Goal: Task Accomplishment & Management: Manage account settings

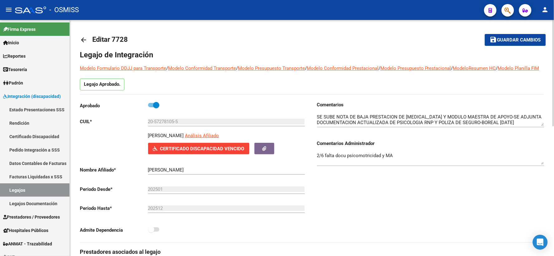
click at [80, 39] on mat-icon "arrow_back" at bounding box center [83, 39] width 7 height 7
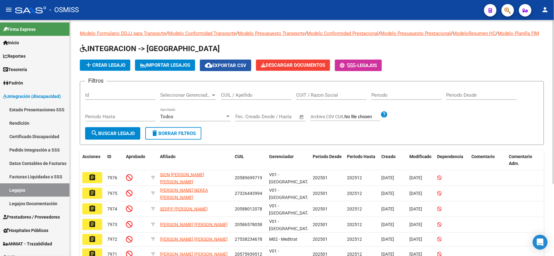
click at [229, 68] on span "cloud_download Exportar CSV" at bounding box center [225, 66] width 41 height 6
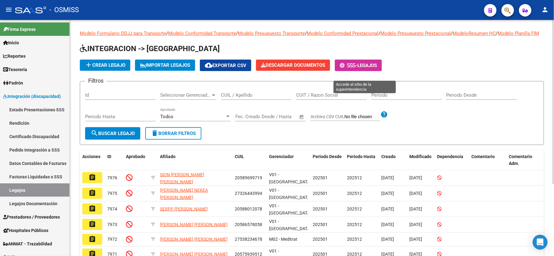
click at [357, 68] on span "-" at bounding box center [348, 66] width 17 height 6
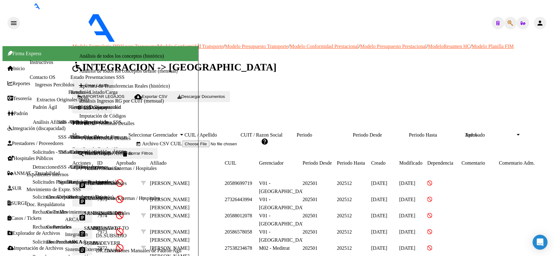
click at [241, 132] on input "CUIL / Apellido" at bounding box center [213, 135] width 56 height 6
click at [221, 132] on input "illaverde" at bounding box center [213, 135] width 56 height 6
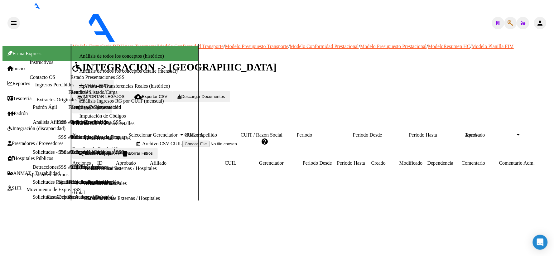
type input "villaverde"
click at [70, 110] on link "Certificado Discapacidad" at bounding box center [95, 106] width 51 height 5
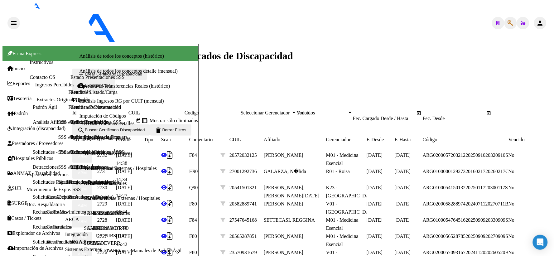
click at [182, 110] on input "CUIL" at bounding box center [156, 113] width 56 height 6
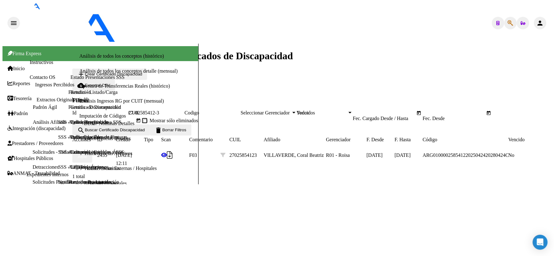
type input "27-02585412-3"
click at [87, 157] on span "ABM" at bounding box center [82, 157] width 9 height 5
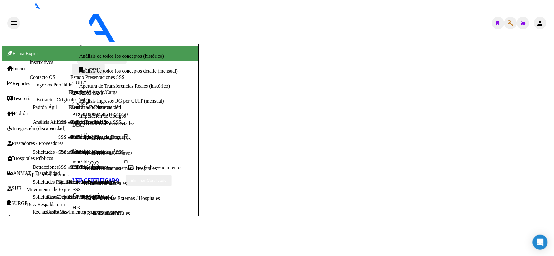
click at [89, 177] on strong "VER CERTIFICADO" at bounding box center [95, 179] width 47 height 5
click at [96, 177] on strong "VER CERTIFICADO" at bounding box center [95, 179] width 47 height 5
click at [23, 126] on span "Integración (discapacidad)" at bounding box center [36, 129] width 58 height 6
click at [70, 170] on link "Legajos" at bounding box center [78, 166] width 16 height 5
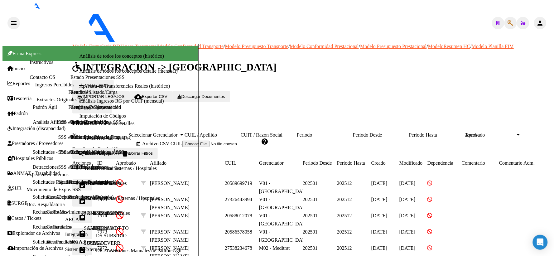
click at [241, 132] on input "CUIL / Apellido" at bounding box center [213, 135] width 56 height 6
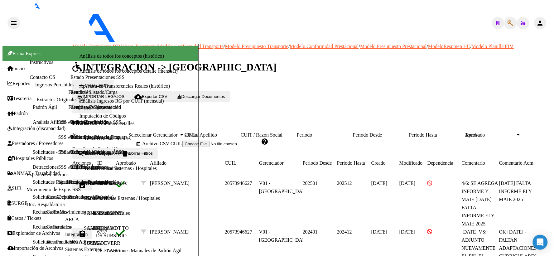
type input "salvani"
click at [86, 185] on mat-icon "assignment" at bounding box center [82, 184] width 7 height 7
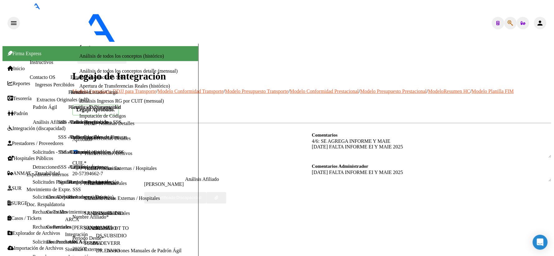
drag, startPoint x: 543, startPoint y: 132, endPoint x: 544, endPoint y: 139, distance: 7.8
click at [544, 139] on textarea at bounding box center [432, 148] width 240 height 20
click at [544, 180] on div "[DATE] FALTA INFORME EI Y MAIE 2025" at bounding box center [432, 175] width 240 height 11
click at [83, 44] on mat-icon "arrow_back" at bounding box center [80, 47] width 7 height 7
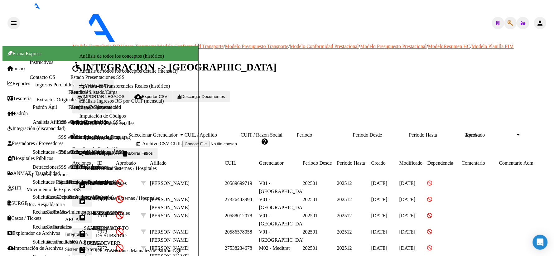
click at [227, 132] on input "CUIL / Apellido" at bounding box center [213, 135] width 56 height 6
type input "d"
type input "f"
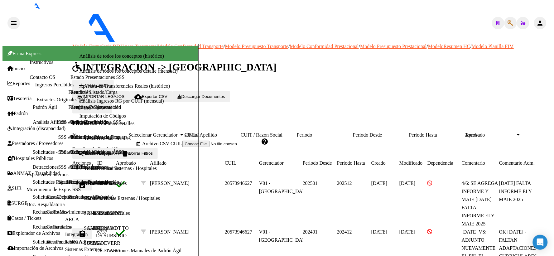
type input "salvani"
click at [92, 181] on button "assignment" at bounding box center [82, 184] width 20 height 11
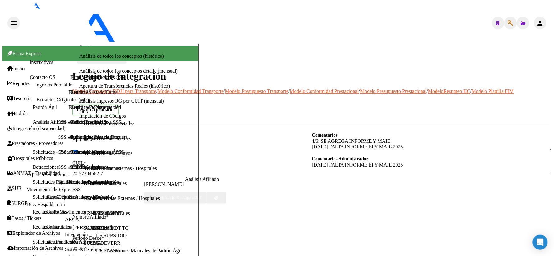
click at [316, 163] on div "Comentarios Comentarios Administrador [DATE] FALTA INFORME EI Y MAIE 2025" at bounding box center [432, 217] width 240 height 170
click at [317, 163] on textarea "[DATE] FALTA INFORME EI Y MAIE 2025" at bounding box center [432, 168] width 240 height 12
type textarea "ok [DATE] FALTA INFORME EI Y MAIE 2025"
click at [317, 138] on textarea at bounding box center [432, 144] width 240 height 12
type textarea "4/6: SE AGREGA INFORME Y MAIE ok [DATE] FALTA INFORME EI Y MAIE 2025"
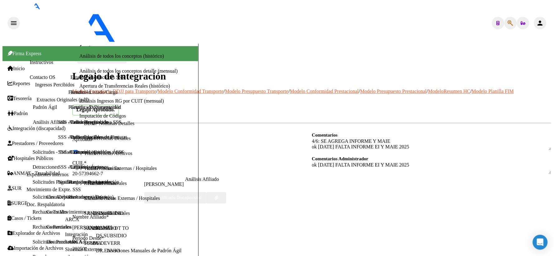
click at [122, 56] on span "Guardar cambios" at bounding box center [106, 58] width 32 height 5
click at [82, 44] on mat-icon "arrow_back" at bounding box center [80, 47] width 7 height 7
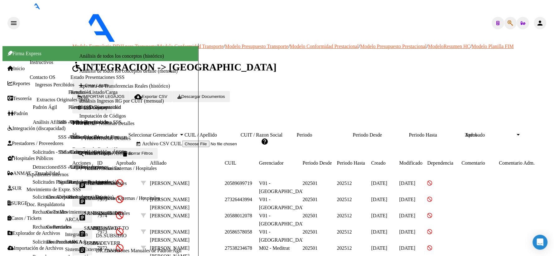
click at [231, 132] on input "CUIL / Apellido" at bounding box center [213, 135] width 56 height 6
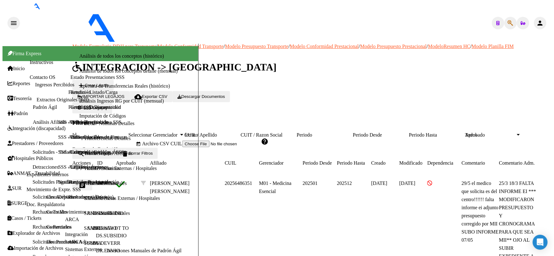
click at [241, 132] on div "ferraro CUIL / Apellido" at bounding box center [213, 135] width 56 height 6
drag, startPoint x: 243, startPoint y: 101, endPoint x: 186, endPoint y: 104, distance: 57.4
click at [186, 119] on div "Filtros Id Seleccionar Gerenciador Seleccionar Gerenciador ferraro CUIL / Apell…" at bounding box center [311, 133] width 479 height 28
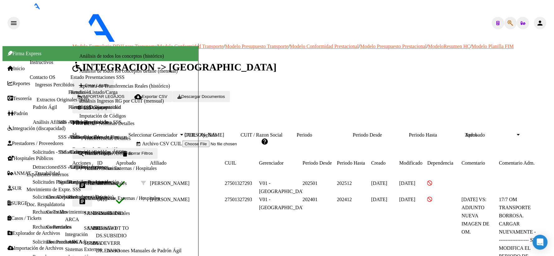
type input "[PERSON_NAME]"
drag, startPoint x: 93, startPoint y: 182, endPoint x: 279, endPoint y: 152, distance: 189.3
click at [86, 182] on mat-icon "assignment" at bounding box center [82, 184] width 7 height 7
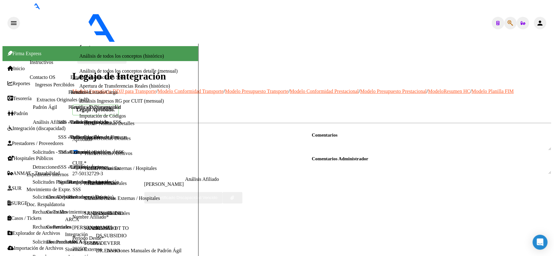
scroll to position [22, 0]
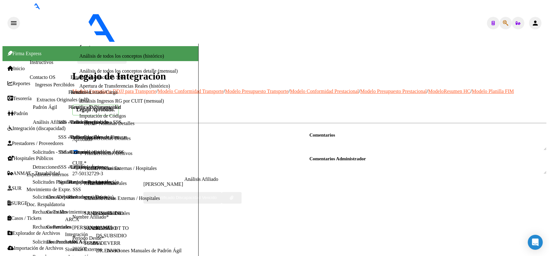
type textarea "91"
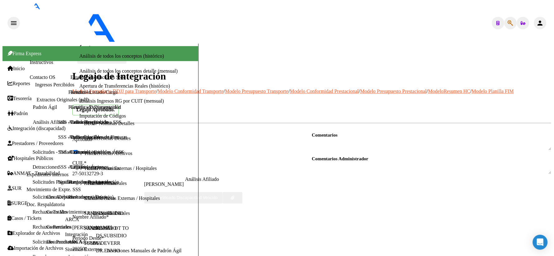
checkbox input "true"
click at [122, 56] on span "Guardar cambios" at bounding box center [106, 58] width 32 height 5
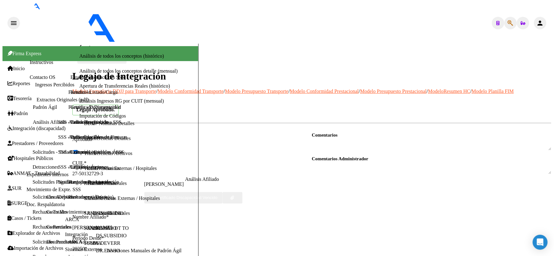
click at [122, 56] on span "Guardar cambios" at bounding box center [106, 58] width 32 height 5
click at [85, 44] on mat-icon "arrow_back" at bounding box center [80, 47] width 7 height 7
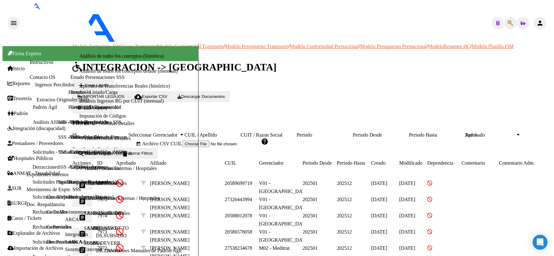
click at [241, 132] on input "CUIL / Apellido" at bounding box center [213, 135] width 56 height 6
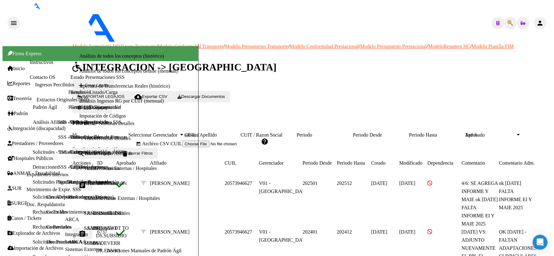
type input "salvani"
click at [86, 183] on mat-icon "assignment" at bounding box center [82, 184] width 7 height 7
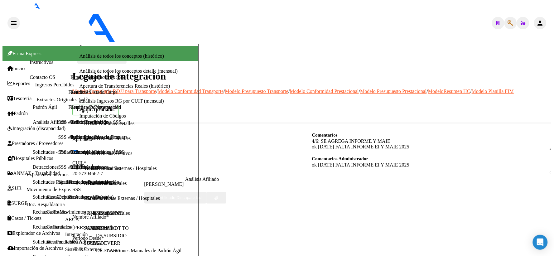
scroll to position [22, 0]
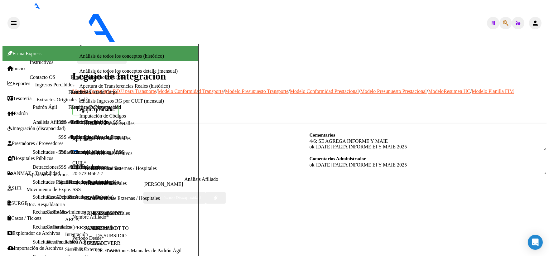
drag, startPoint x: 185, startPoint y: 119, endPoint x: 178, endPoint y: 119, distance: 7.2
type textarea "89- 90 a partir [PERSON_NAME] a dic 91 enero a julio"
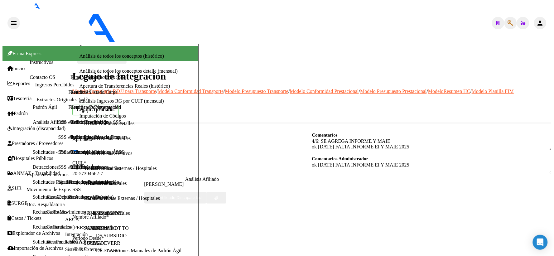
checkbox input "false"
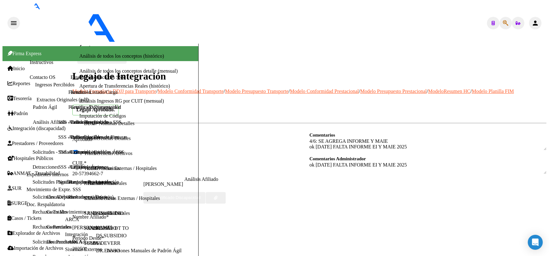
type input "202512"
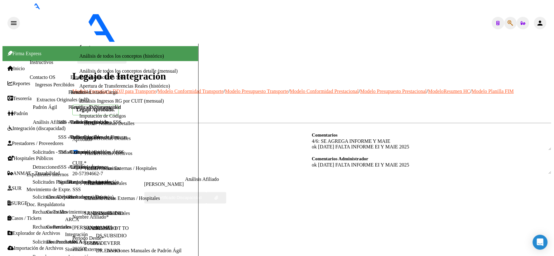
checkbox input "true"
click at [122, 56] on span "Guardar cambios" at bounding box center [106, 58] width 32 height 5
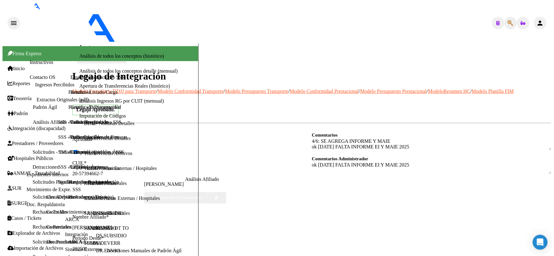
click at [122, 56] on span "Guardar cambios" at bounding box center [106, 58] width 32 height 5
click at [83, 44] on mat-icon "arrow_back" at bounding box center [80, 47] width 7 height 7
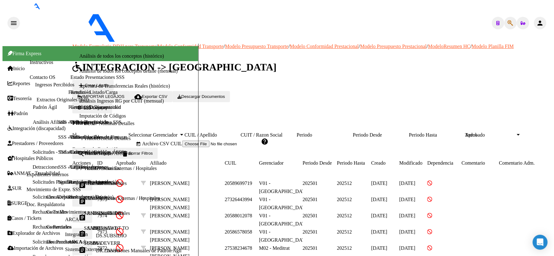
scroll to position [104, 0]
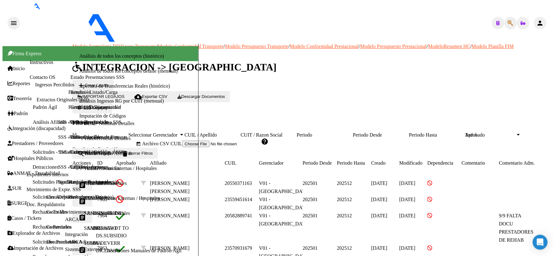
click at [86, 198] on mat-icon "assignment" at bounding box center [82, 201] width 7 height 7
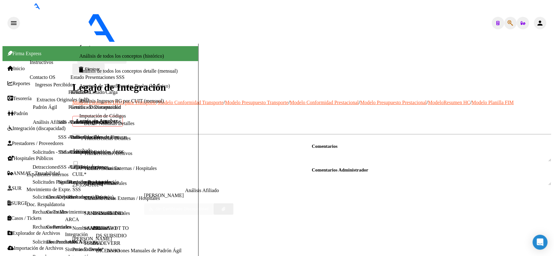
scroll to position [299, 0]
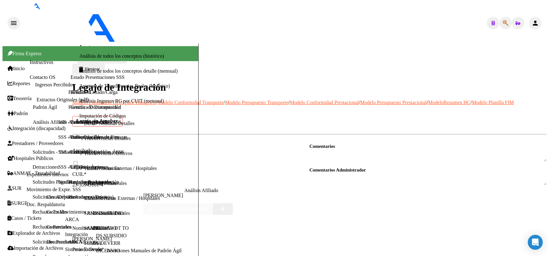
type textarea "89-90"
drag, startPoint x: 232, startPoint y: 165, endPoint x: 180, endPoint y: 75, distance: 103.8
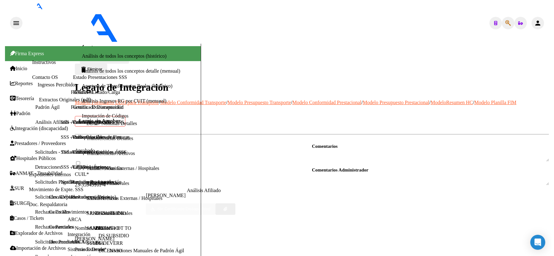
scroll to position [297, 0]
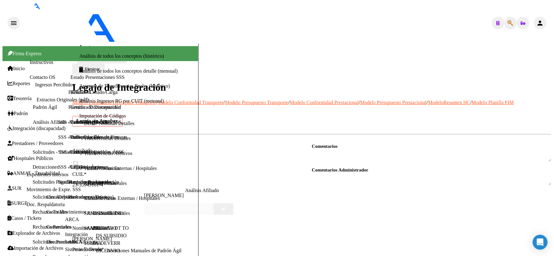
drag, startPoint x: 110, startPoint y: 27, endPoint x: 284, endPoint y: 94, distance: 186.6
checkbox input "true"
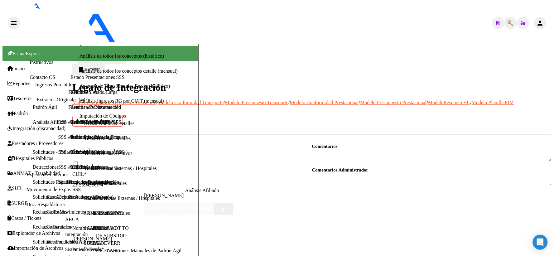
click at [79, 159] on span at bounding box center [75, 162] width 6 height 6
click at [78, 161] on input "checkbox" at bounding box center [76, 163] width 4 height 4
checkbox input "true"
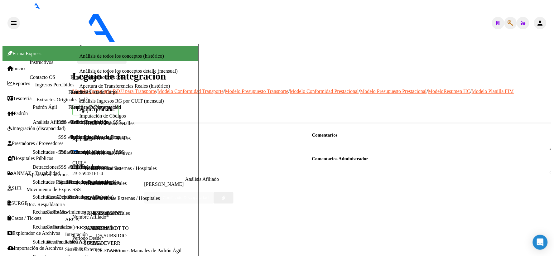
click at [122, 56] on span "Guardar cambios" at bounding box center [106, 58] width 32 height 5
click at [80, 44] on mat-icon "arrow_back" at bounding box center [80, 47] width 7 height 7
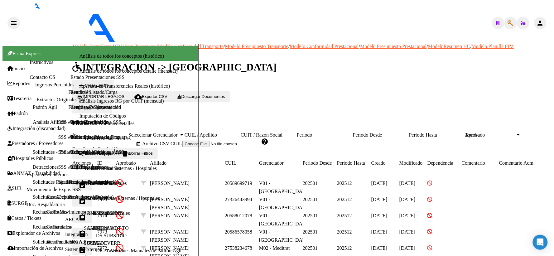
scroll to position [104, 0]
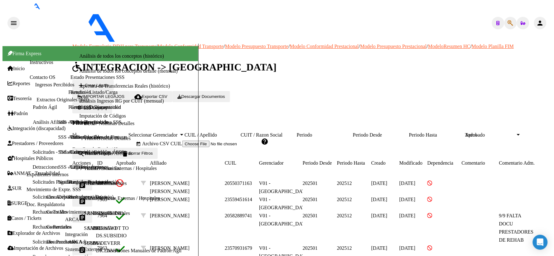
click at [86, 181] on mat-icon "assignment" at bounding box center [82, 184] width 7 height 7
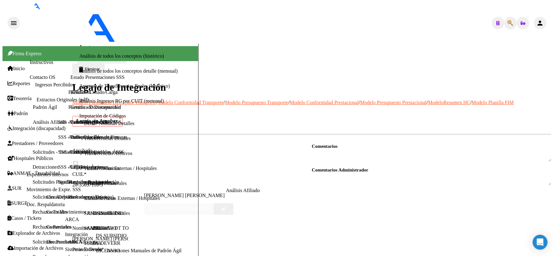
scroll to position [299, 0]
click at [366, 173] on textarea at bounding box center [432, 179] width 240 height 12
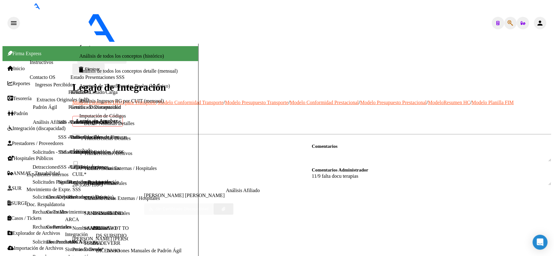
type textarea "11/9 falta docu terapias"
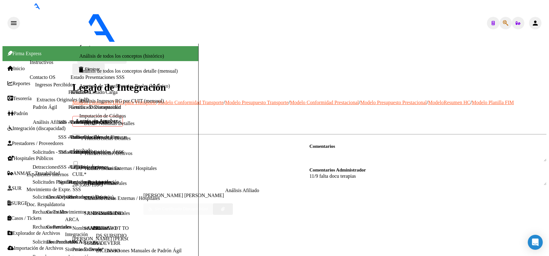
type textarea "89"
drag, startPoint x: 227, startPoint y: 161, endPoint x: 205, endPoint y: 148, distance: 25.8
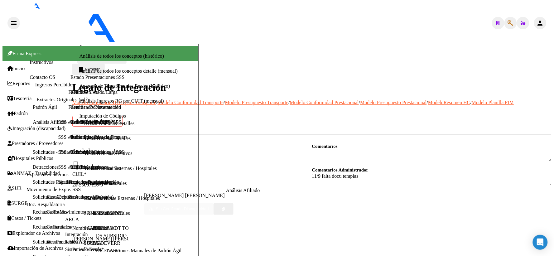
checkbox input "true"
click at [79, 159] on span at bounding box center [75, 162] width 6 height 6
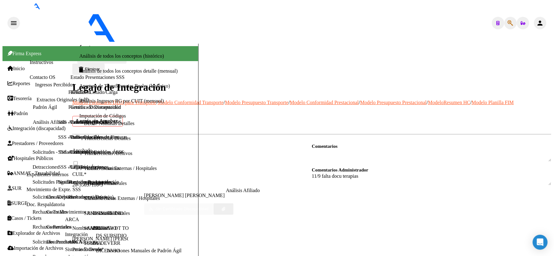
click at [78, 161] on input "checkbox" at bounding box center [76, 163] width 4 height 4
checkbox input "true"
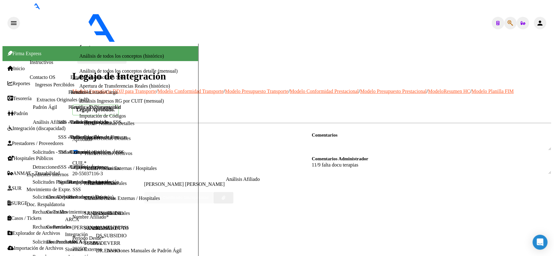
scroll to position [0, 0]
click at [122, 56] on span "Guardar cambios" at bounding box center [106, 58] width 32 height 5
click at [83, 44] on mat-icon "arrow_back" at bounding box center [80, 47] width 7 height 7
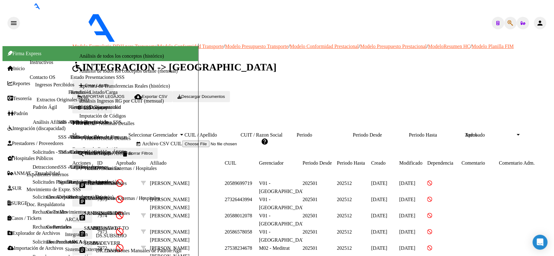
scroll to position [104, 0]
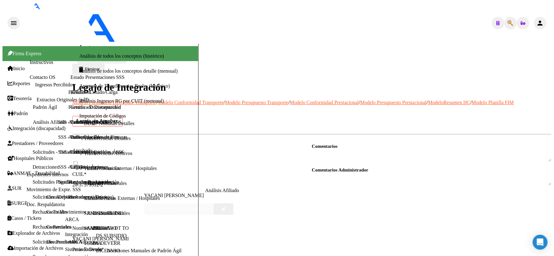
scroll to position [208, 0]
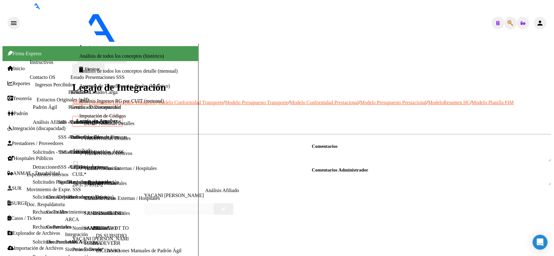
type textarea "27404300224"
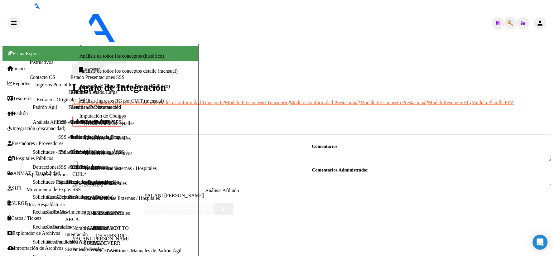
scroll to position [277, 0]
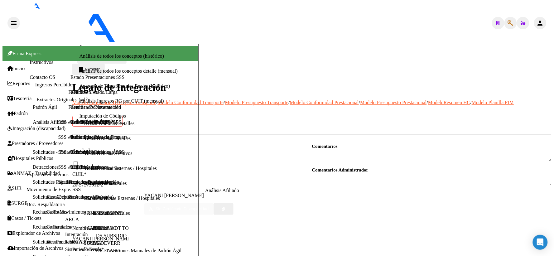
scroll to position [22, 0]
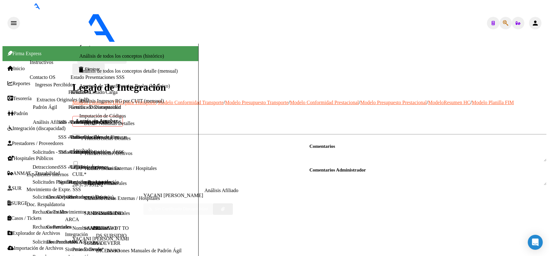
type textarea "91 psicol 1ss"
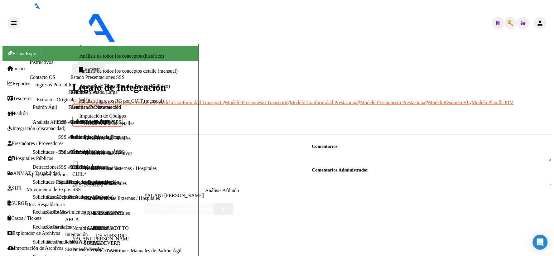
scroll to position [0, 0]
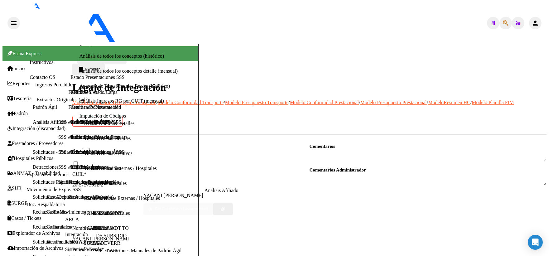
type textarea "91 fono 2ss"
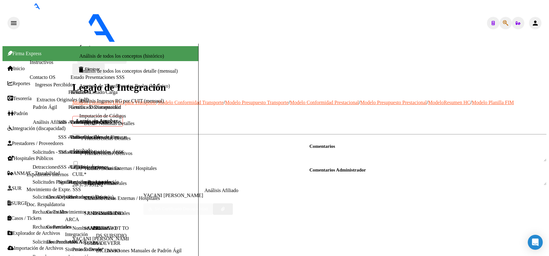
type textarea "91 to 2ss"
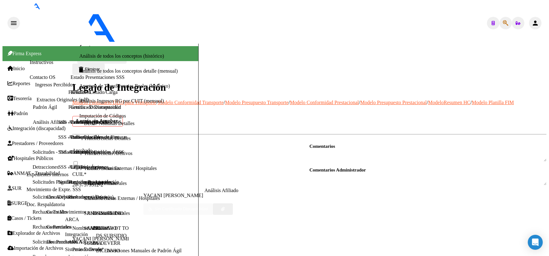
type textarea "91 psp 1ss"
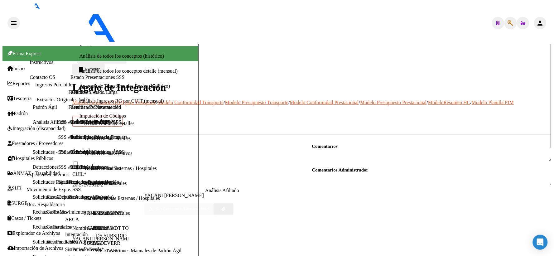
scroll to position [4, 0]
checkbox input "true"
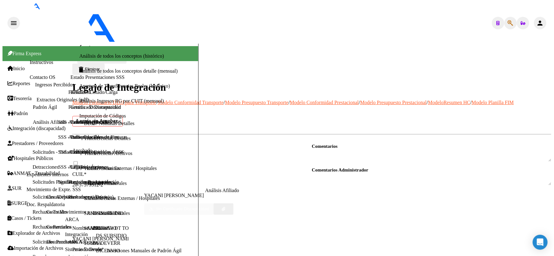
checkbox input "true"
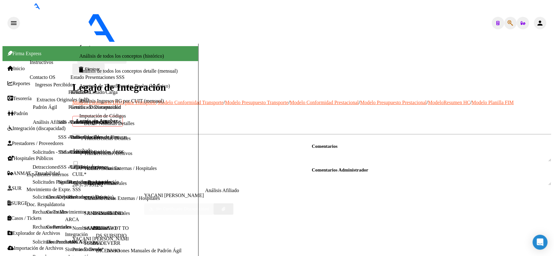
checkbox input "true"
click at [79, 159] on span at bounding box center [75, 162] width 6 height 6
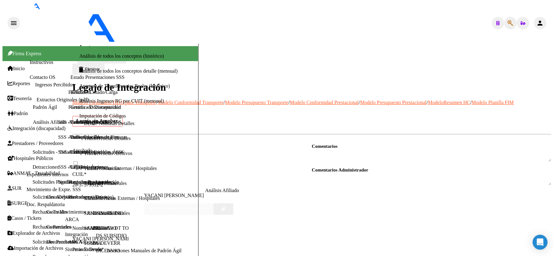
click at [78, 161] on input "checkbox" at bounding box center [76, 163] width 4 height 4
checkbox input "true"
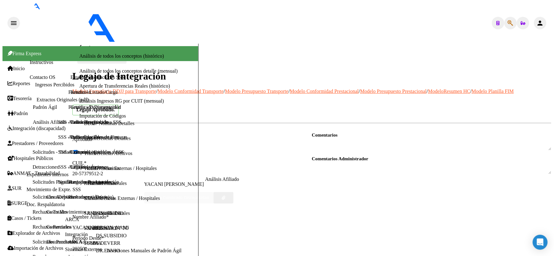
scroll to position [0, 0]
click at [122, 56] on span "Guardar cambios" at bounding box center [106, 58] width 32 height 5
click at [85, 44] on mat-icon "arrow_back" at bounding box center [80, 47] width 7 height 7
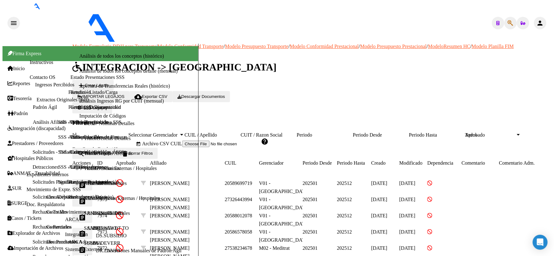
scroll to position [104, 0]
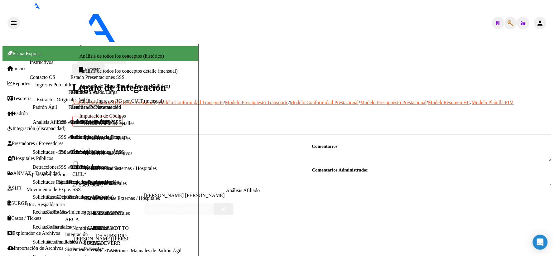
scroll to position [299, 0]
click at [83, 44] on mat-icon "arrow_back" at bounding box center [80, 47] width 7 height 7
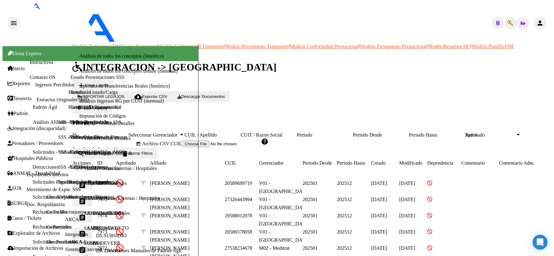
scroll to position [104, 0]
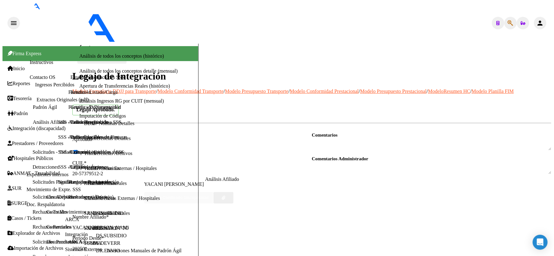
click at [372, 162] on textarea at bounding box center [432, 168] width 240 height 12
type textarea "[DATE] falta docu maie"
click at [122, 56] on span "Guardar cambios" at bounding box center [106, 58] width 32 height 5
click at [84, 44] on mat-icon "arrow_back" at bounding box center [80, 47] width 7 height 7
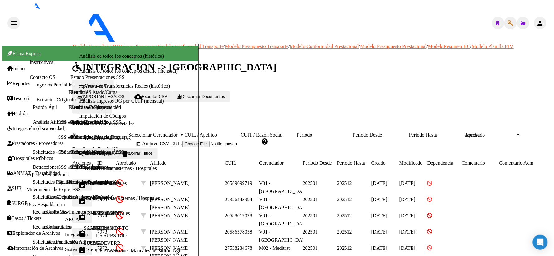
scroll to position [104, 0]
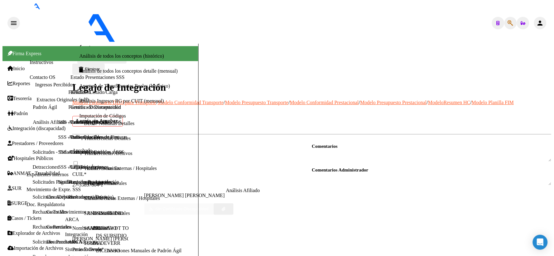
scroll to position [173, 0]
type textarea "30709973092"
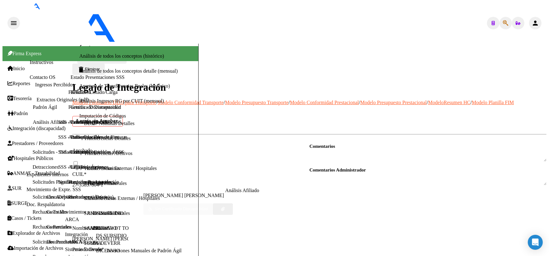
type textarea "91"
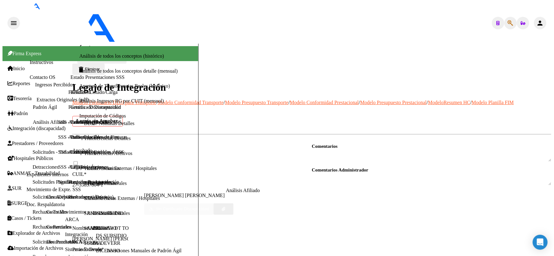
checkbox input "true"
click at [79, 159] on span at bounding box center [75, 162] width 6 height 6
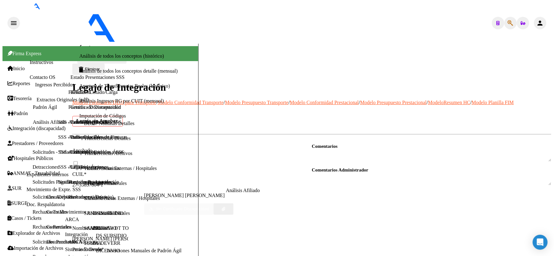
click at [78, 161] on input "checkbox" at bounding box center [76, 163] width 4 height 4
checkbox input "true"
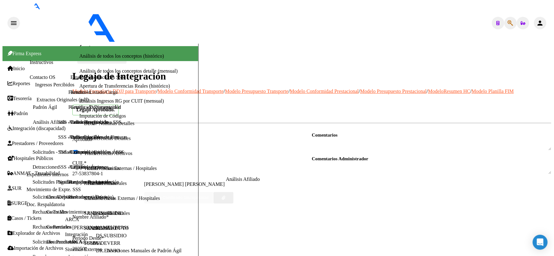
scroll to position [288, 0]
click at [122, 56] on span "Guardar cambios" at bounding box center [106, 58] width 32 height 5
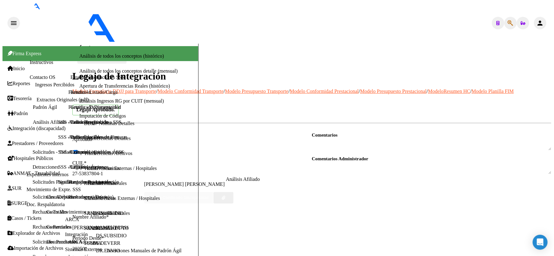
click at [84, 44] on mat-icon "arrow_back" at bounding box center [80, 47] width 7 height 7
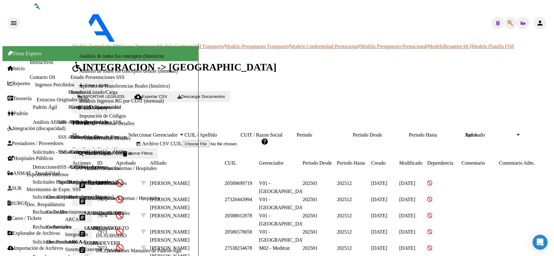
scroll to position [105, 0]
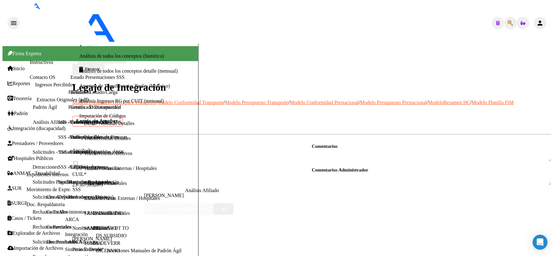
scroll to position [138, 0]
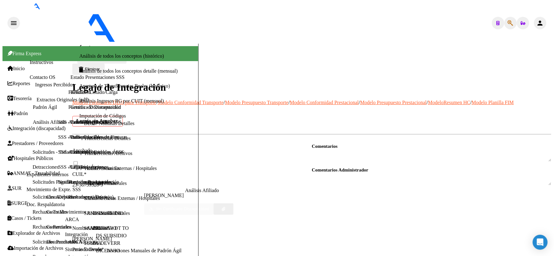
type textarea "27252505402"
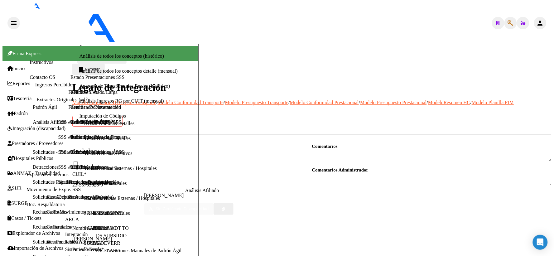
scroll to position [299, 0]
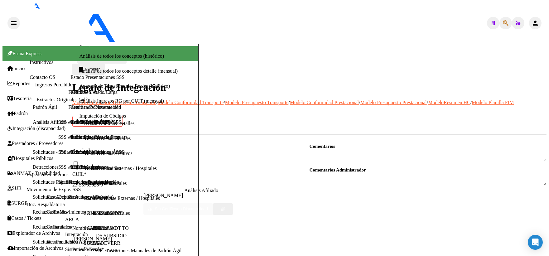
type textarea "91 psicol 2ss"
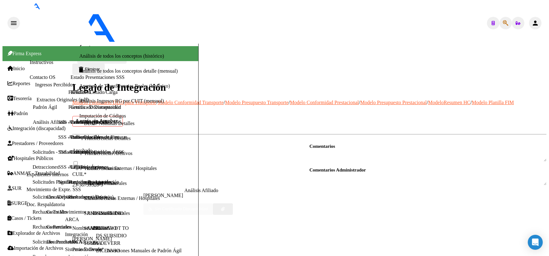
type textarea "91 to 2ss"
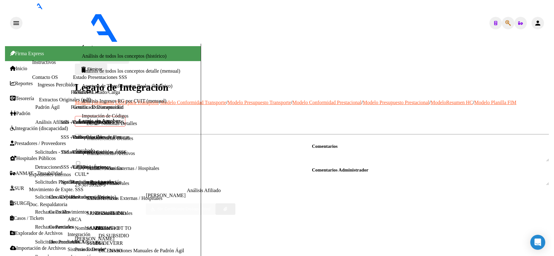
scroll to position [297, 0]
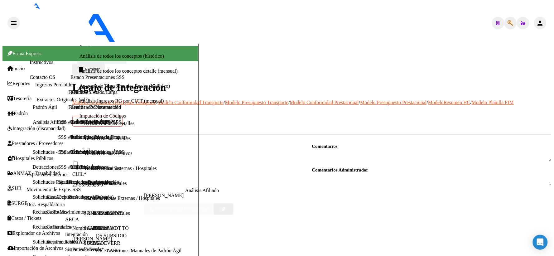
checkbox input "true"
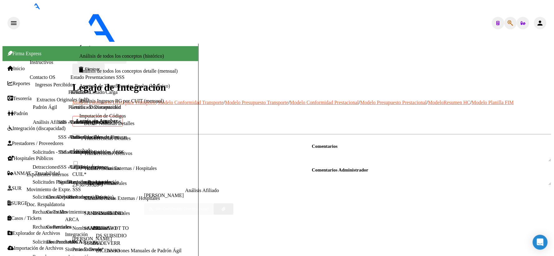
checkbox input "true"
click at [79, 159] on span at bounding box center [75, 162] width 6 height 6
click at [78, 161] on input "checkbox" at bounding box center [76, 163] width 4 height 4
checkbox input "true"
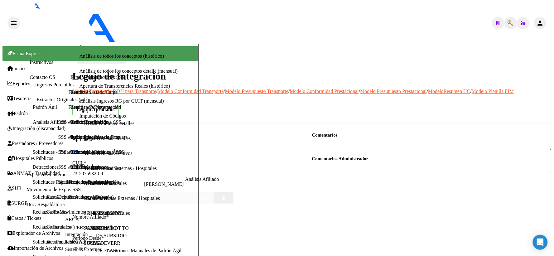
scroll to position [0, 0]
click at [122, 56] on span "Guardar cambios" at bounding box center [106, 58] width 32 height 5
click at [83, 44] on mat-icon "arrow_back" at bounding box center [80, 47] width 7 height 7
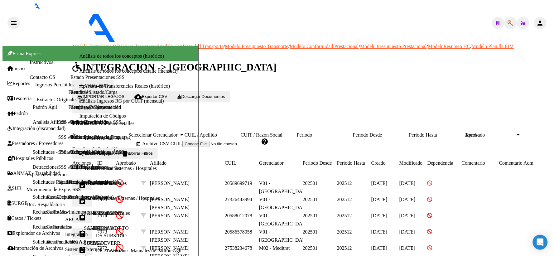
scroll to position [105, 0]
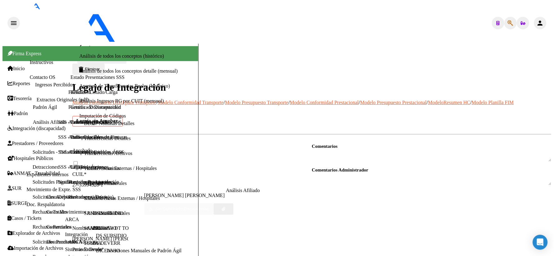
scroll to position [173, 0]
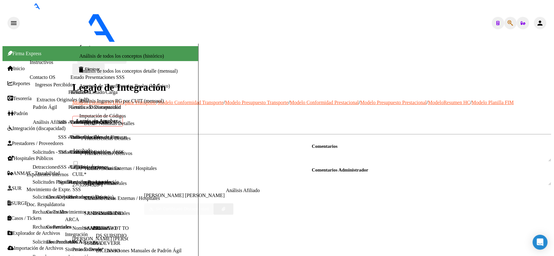
type textarea "30716231107"
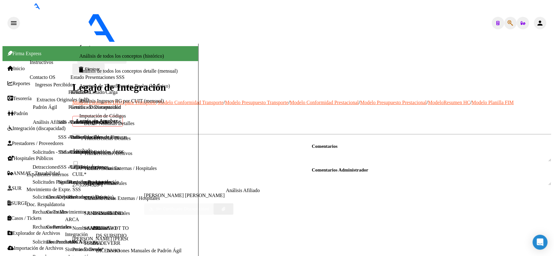
scroll to position [299, 0]
click at [375, 173] on textarea at bounding box center [432, 179] width 240 height 12
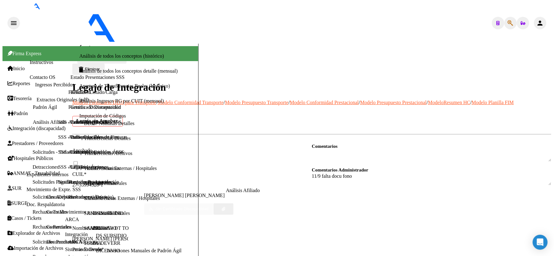
scroll to position [0, 0]
type textarea "11/9 falta docu fono"
click at [122, 56] on span "Guardar cambios" at bounding box center [106, 58] width 32 height 5
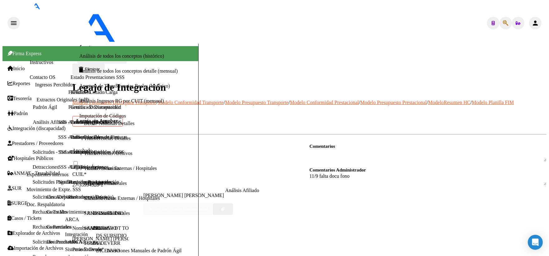
type textarea "89"
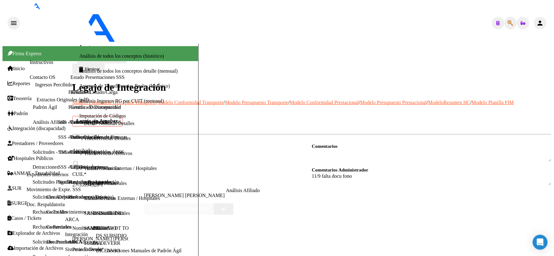
checkbox input "true"
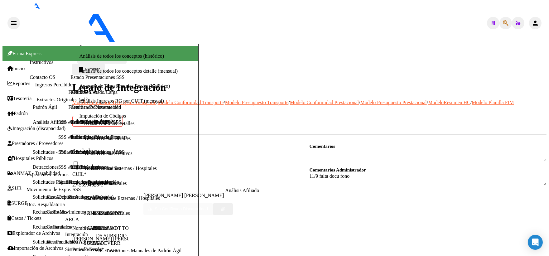
type textarea "91 psicol 2ss"
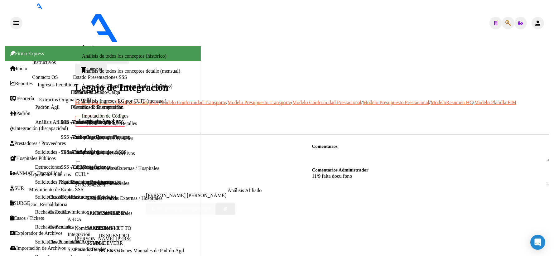
scroll to position [297, 0]
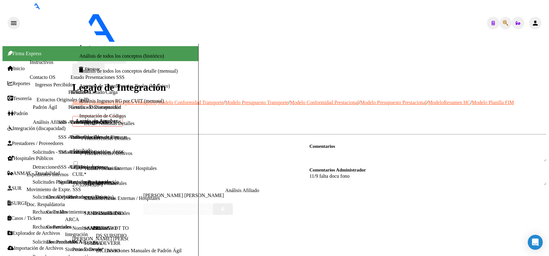
type textarea "91 psp 2ss"
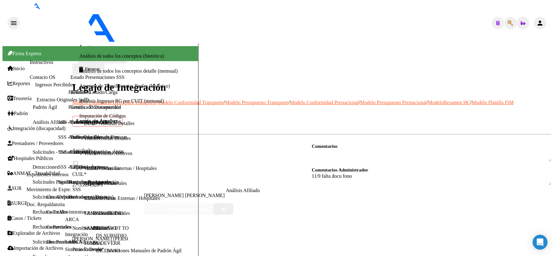
checkbox input "true"
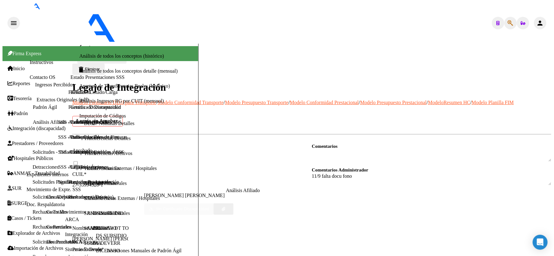
checkbox input "true"
click at [509, 52] on mat-toolbar-row "save Guardar cambios" at bounding box center [311, 57] width 479 height 11
drag, startPoint x: 152, startPoint y: 122, endPoint x: 186, endPoint y: 108, distance: 36.8
click at [79, 159] on span at bounding box center [75, 162] width 6 height 6
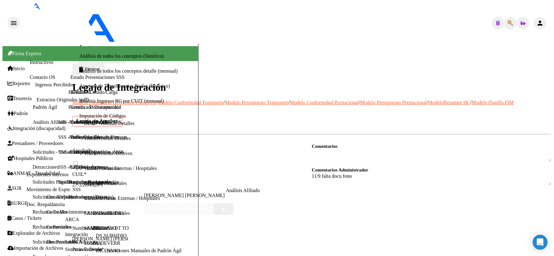
click at [78, 161] on input "checkbox" at bounding box center [76, 163] width 4 height 4
checkbox input "true"
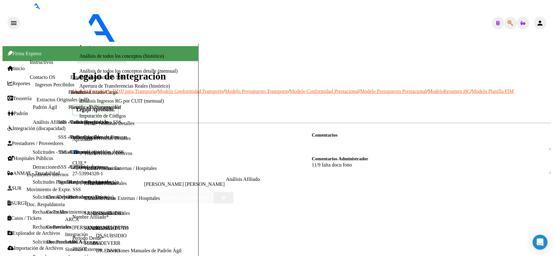
click at [122, 56] on span "Guardar cambios" at bounding box center [106, 58] width 32 height 5
click at [84, 44] on mat-icon "arrow_back" at bounding box center [80, 47] width 7 height 7
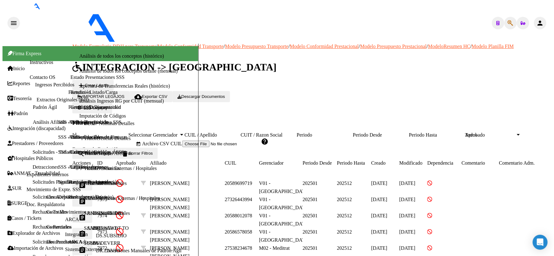
scroll to position [69, 0]
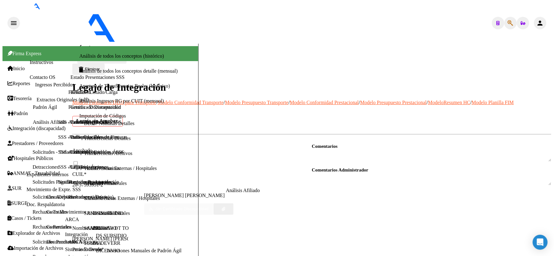
scroll to position [299, 0]
click at [367, 173] on textarea at bounding box center [432, 179] width 240 height 12
type textarea "10/9 falta docu psicologia"
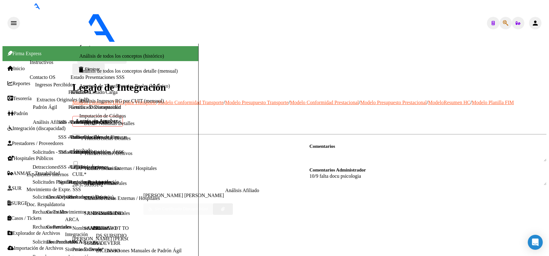
type textarea "89"
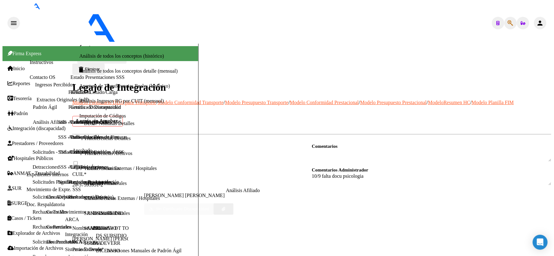
checkbox input "true"
click at [79, 159] on span at bounding box center [75, 162] width 6 height 6
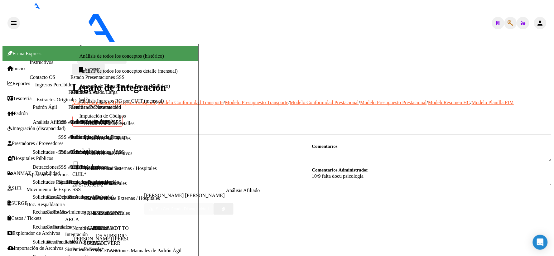
click at [78, 161] on input "checkbox" at bounding box center [76, 163] width 4 height 4
checkbox input "true"
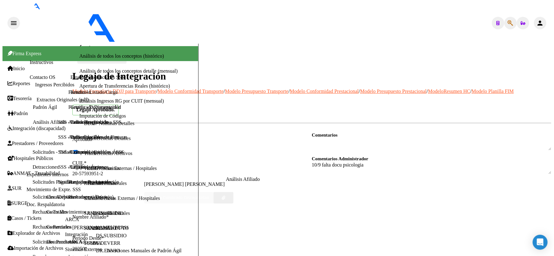
click at [122, 56] on span "Guardar cambios" at bounding box center [106, 58] width 32 height 5
click at [85, 44] on mat-icon "arrow_back" at bounding box center [80, 47] width 7 height 7
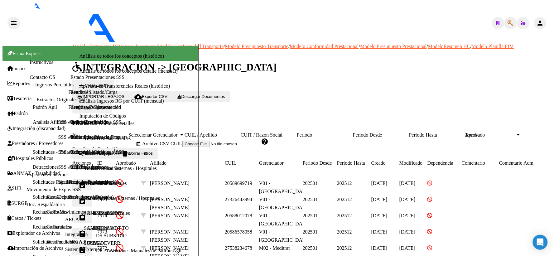
scroll to position [35, 0]
click at [86, 246] on mat-icon "assignment" at bounding box center [82, 249] width 7 height 7
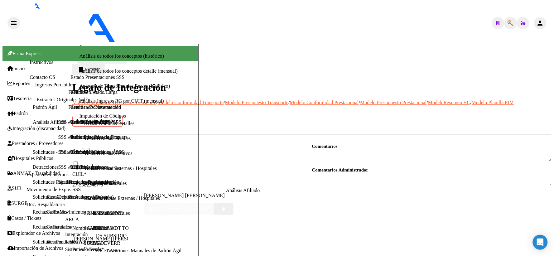
scroll to position [299, 0]
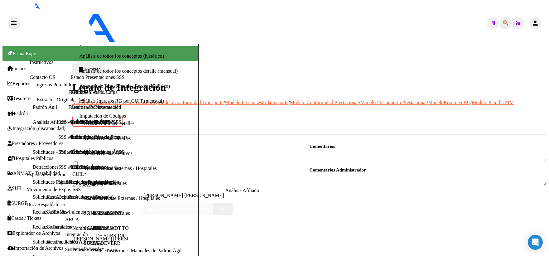
type textarea "89-91"
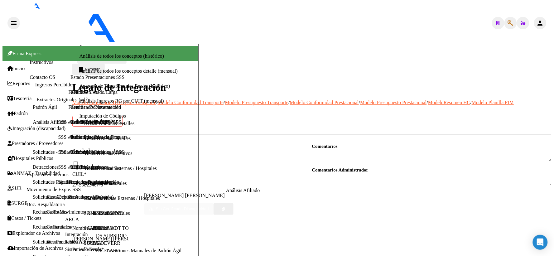
checkbox input "true"
click at [79, 159] on span at bounding box center [75, 162] width 6 height 6
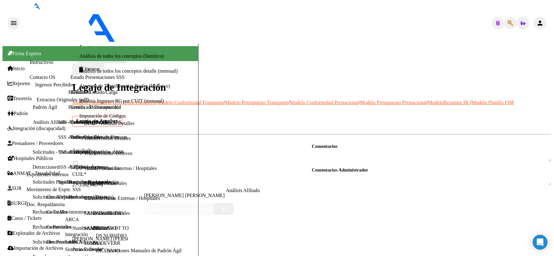
click at [78, 161] on input "checkbox" at bounding box center [76, 163] width 4 height 4
checkbox input "true"
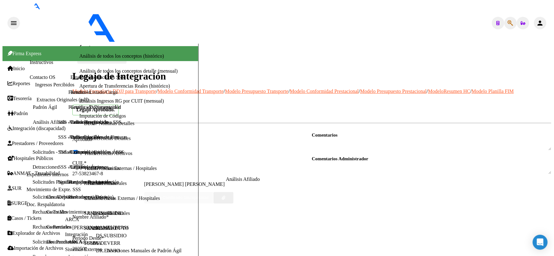
click at [122, 56] on span "Guardar cambios" at bounding box center [106, 58] width 32 height 5
click at [85, 44] on mat-icon "arrow_back" at bounding box center [80, 47] width 7 height 7
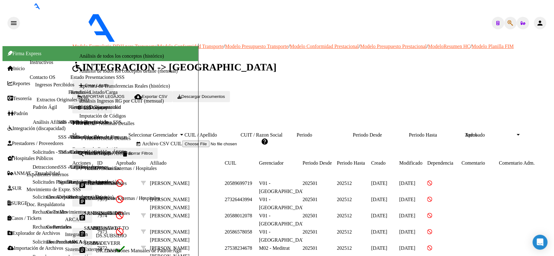
click at [86, 230] on mat-icon "assignment" at bounding box center [82, 233] width 7 height 7
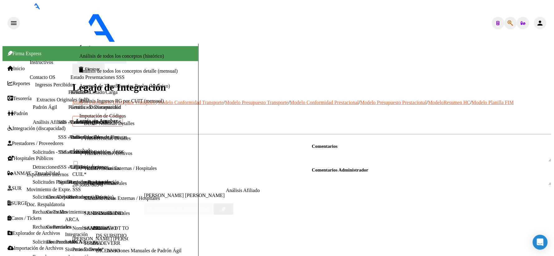
scroll to position [104, 0]
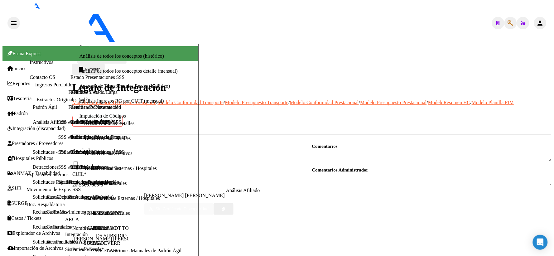
type textarea "27271827437"
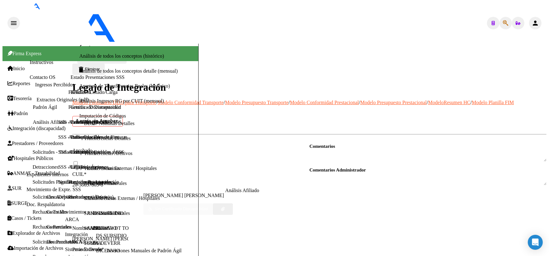
drag, startPoint x: 534, startPoint y: 125, endPoint x: 524, endPoint y: 126, distance: 10.6
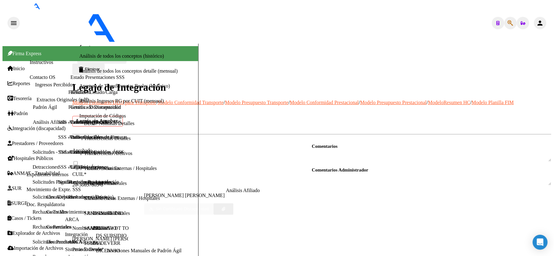
scroll to position [299, 0]
click at [358, 173] on div at bounding box center [432, 178] width 240 height 11
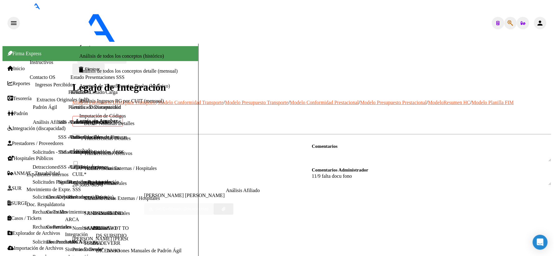
type textarea "11/9 falta docu fono"
click at [122, 56] on span "Guardar cambios" at bounding box center [106, 58] width 32 height 5
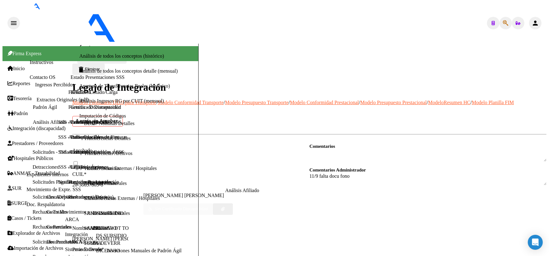
type textarea "91 psicol 2ss"
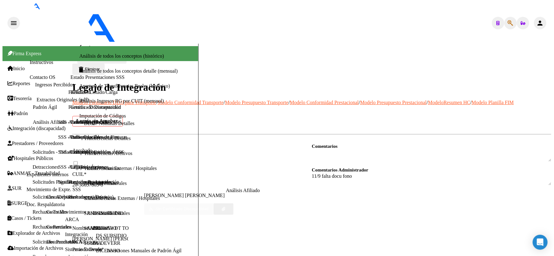
scroll to position [299, 0]
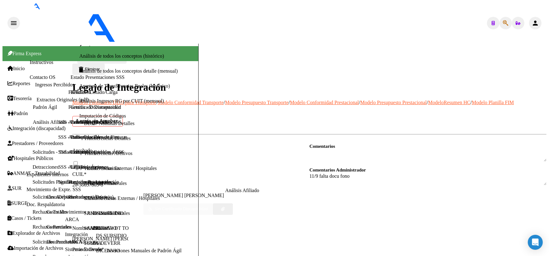
type textarea "91 to 2ss"
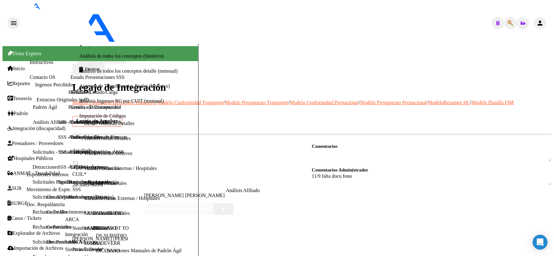
scroll to position [91, 0]
checkbox input "true"
drag, startPoint x: 108, startPoint y: 248, endPoint x: 111, endPoint y: 242, distance: 7.0
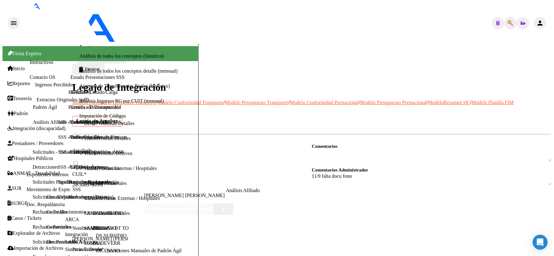
checkbox input "true"
click at [79, 159] on span at bounding box center [75, 162] width 6 height 6
click at [78, 161] on input "checkbox" at bounding box center [76, 163] width 4 height 4
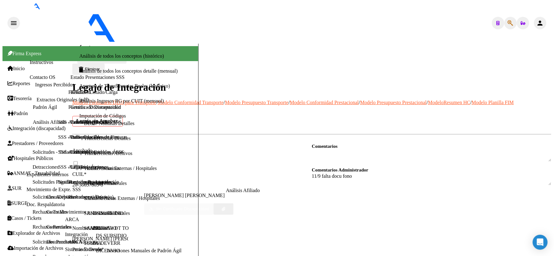
checkbox input "true"
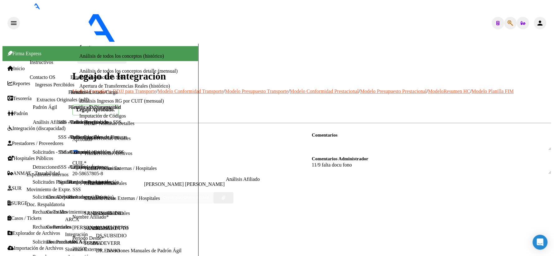
scroll to position [0, 0]
click at [122, 56] on span "Guardar cambios" at bounding box center [106, 58] width 32 height 5
click at [84, 44] on mat-icon "arrow_back" at bounding box center [80, 47] width 7 height 7
